Goal: Communication & Community: Ask a question

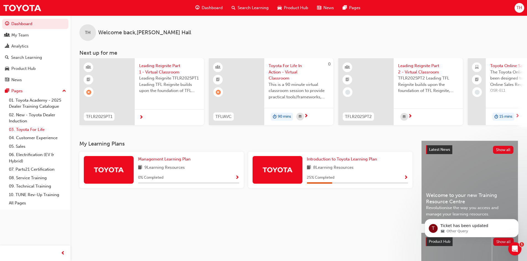
click at [33, 128] on link "03. Toyota For Life" at bounding box center [38, 130] width 62 height 9
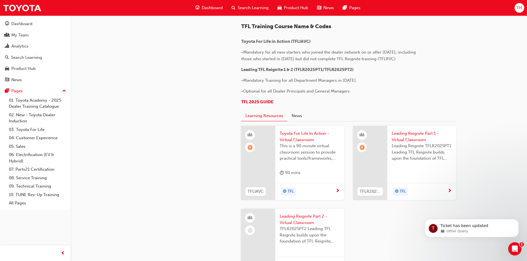
scroll to position [325, 0]
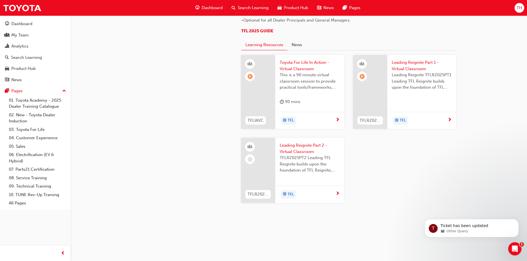
click at [413, 62] on span "Leading Reignite Part 1 - Virtual Classroom" at bounding box center [422, 65] width 60 height 12
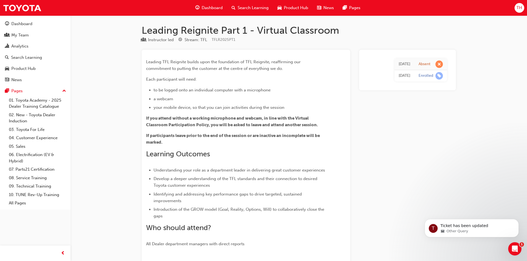
scroll to position [151, 0]
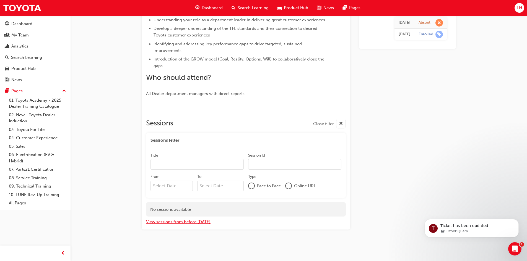
click at [177, 224] on button "View sessions from before [DATE]" at bounding box center [178, 222] width 64 height 6
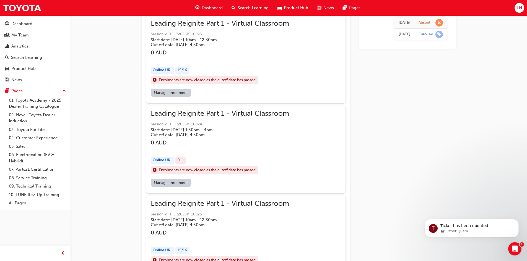
scroll to position [2336, 0]
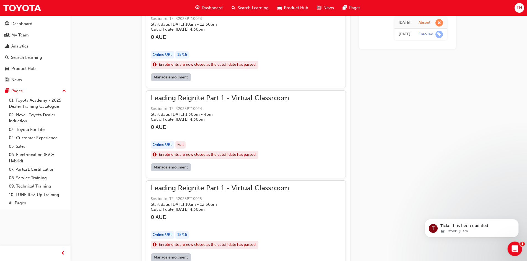
click at [515, 247] on icon "Open Intercom Messenger" at bounding box center [514, 248] width 9 height 9
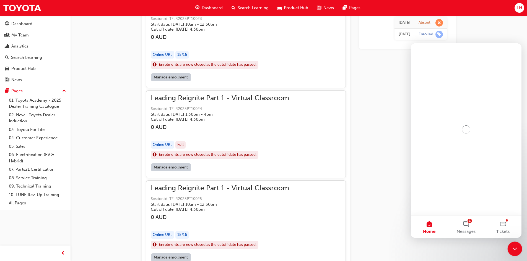
scroll to position [0, 0]
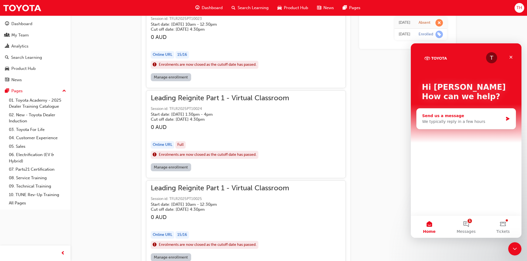
click at [461, 121] on div "We typically reply in a few hours" at bounding box center [462, 122] width 81 height 6
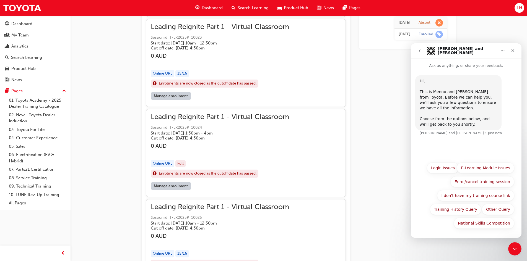
scroll to position [2309, 0]
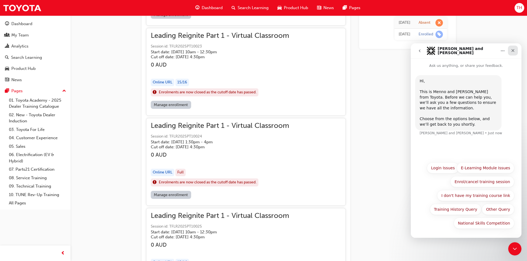
click at [513, 52] on icon "Close" at bounding box center [513, 50] width 4 height 4
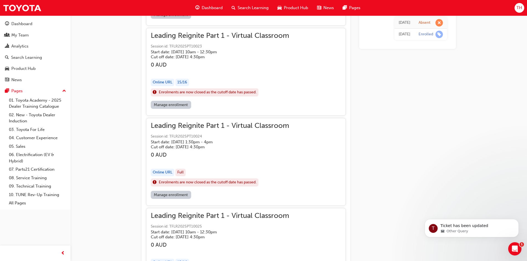
scroll to position [0, 0]
click at [510, 250] on icon "Open Intercom Messenger" at bounding box center [514, 248] width 9 height 9
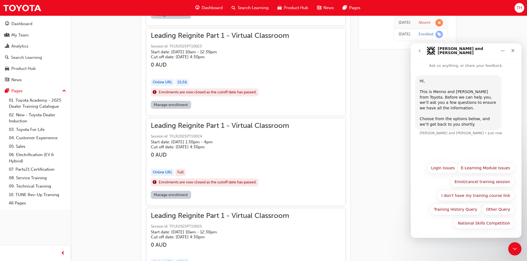
click at [441, 140] on div "Hi, ​ This is [PERSON_NAME] and [PERSON_NAME] from Toyota. Before we can help y…" at bounding box center [466, 109] width 102 height 68
click at [481, 184] on button "Enrol/cancel training session" at bounding box center [482, 182] width 64 height 11
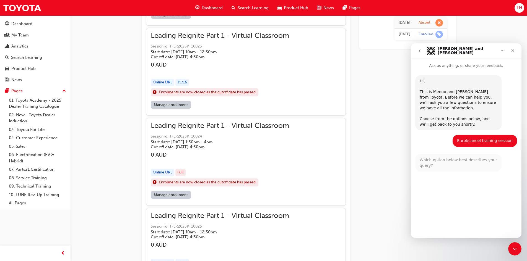
drag, startPoint x: 292, startPoint y: 125, endPoint x: 257, endPoint y: 125, distance: 35.4
click at [257, 125] on div "Leading Reignite Part 1 - Virtual Classroom Session id: TFLR2025PT10024 Start d…" at bounding box center [246, 157] width 190 height 68
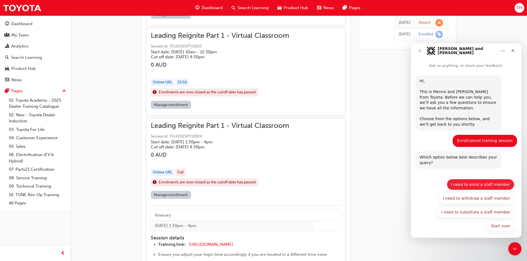
scroll to position [3, 0]
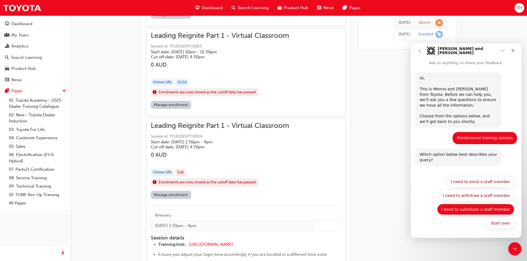
click at [487, 211] on button "I need to substitute a staff member" at bounding box center [475, 209] width 77 height 11
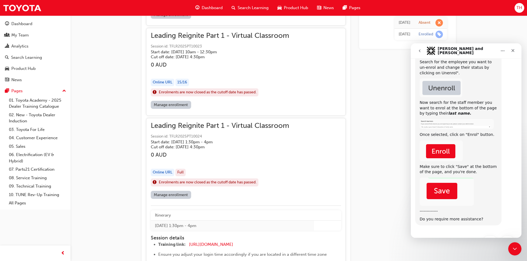
scroll to position [179, 0]
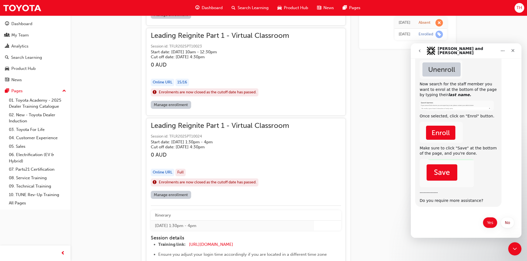
click at [485, 223] on button "Yes" at bounding box center [490, 222] width 15 height 11
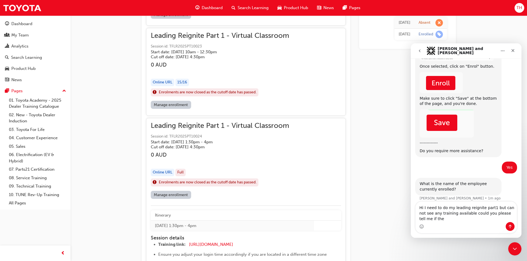
scroll to position [234, 0]
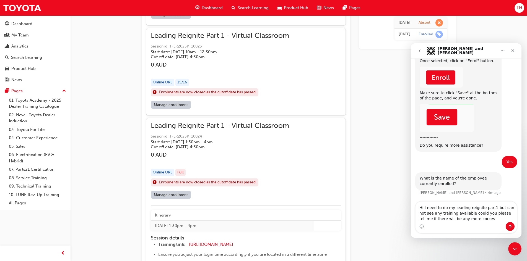
drag, startPoint x: 464, startPoint y: 219, endPoint x: 478, endPoint y: 220, distance: 13.8
click at [478, 220] on textarea "Hi I need to do my leading reignite part1 but can not see any training availabl…" at bounding box center [466, 212] width 101 height 20
click at [468, 220] on textarea "Hi I need to do my leading reignite part1 but can not see any training availabl…" at bounding box center [466, 212] width 101 height 20
click at [473, 219] on textarea "Hi I need to do my leading reignite part1 but can not see any training availabl…" at bounding box center [466, 212] width 101 height 20
type textarea "Hi I need to do my leading reignite part1 but can not see any training availabl…"
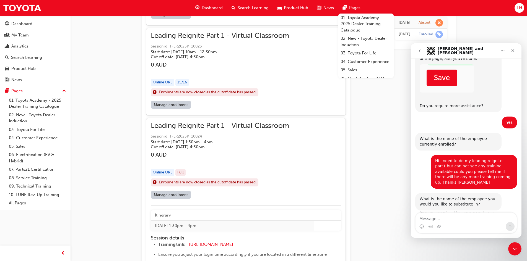
scroll to position [278, 0]
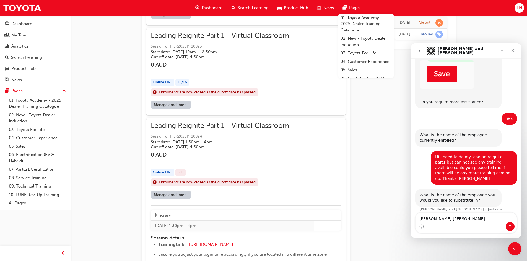
type textarea "[PERSON_NAME]"
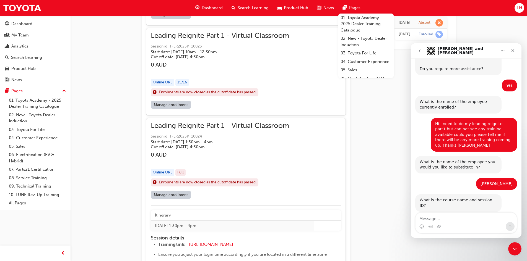
scroll to position [310, 0]
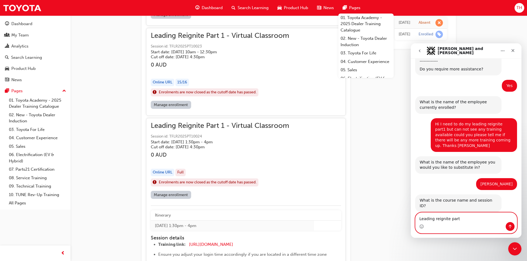
type textarea "Leading reignite part 1"
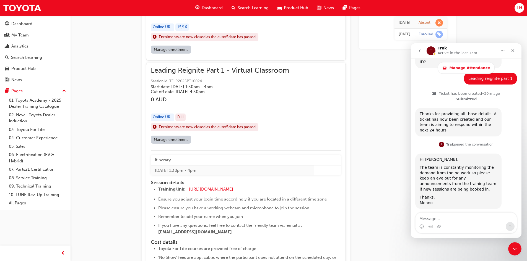
scroll to position [475, 0]
